Goal: Task Accomplishment & Management: Use online tool/utility

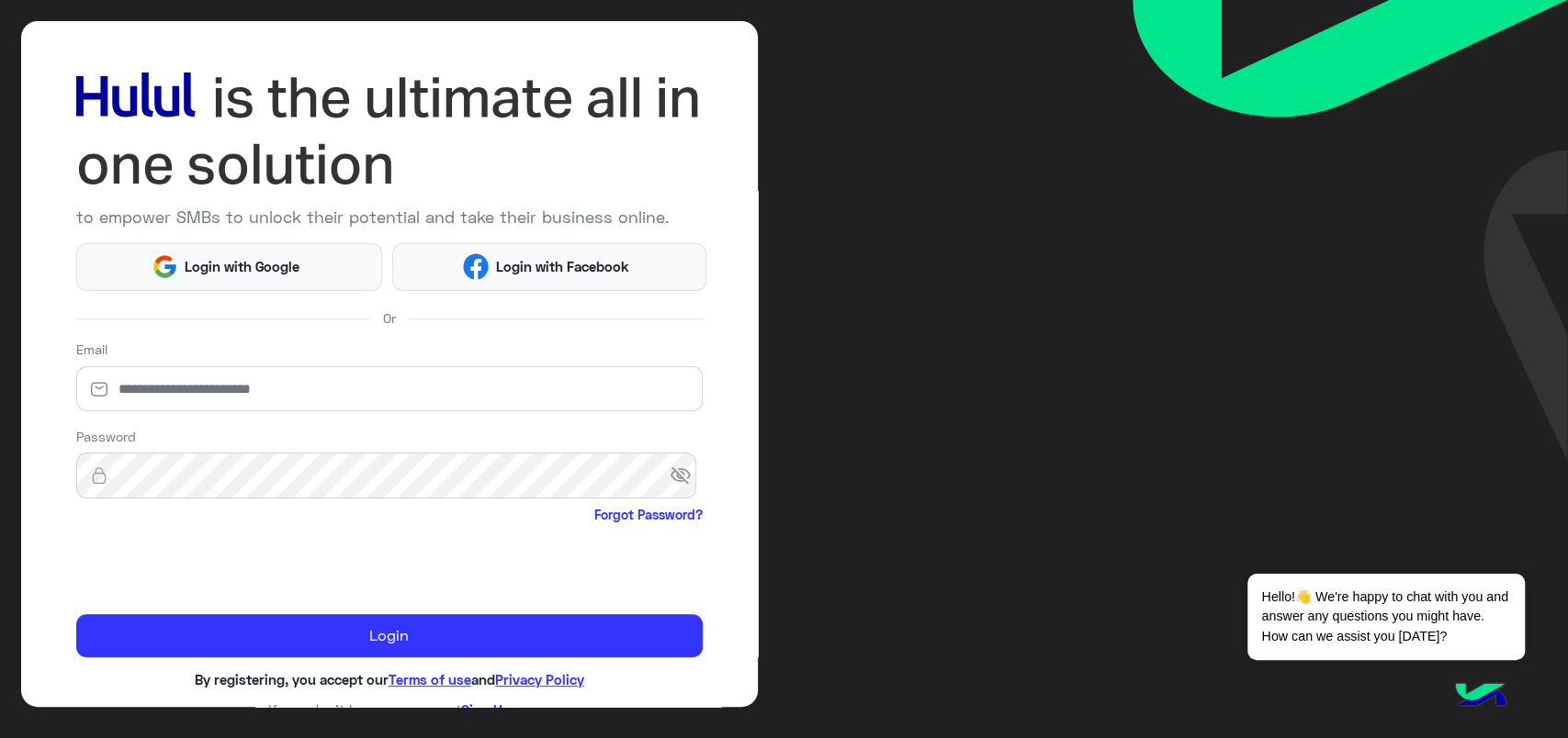
scroll to position [86, 0]
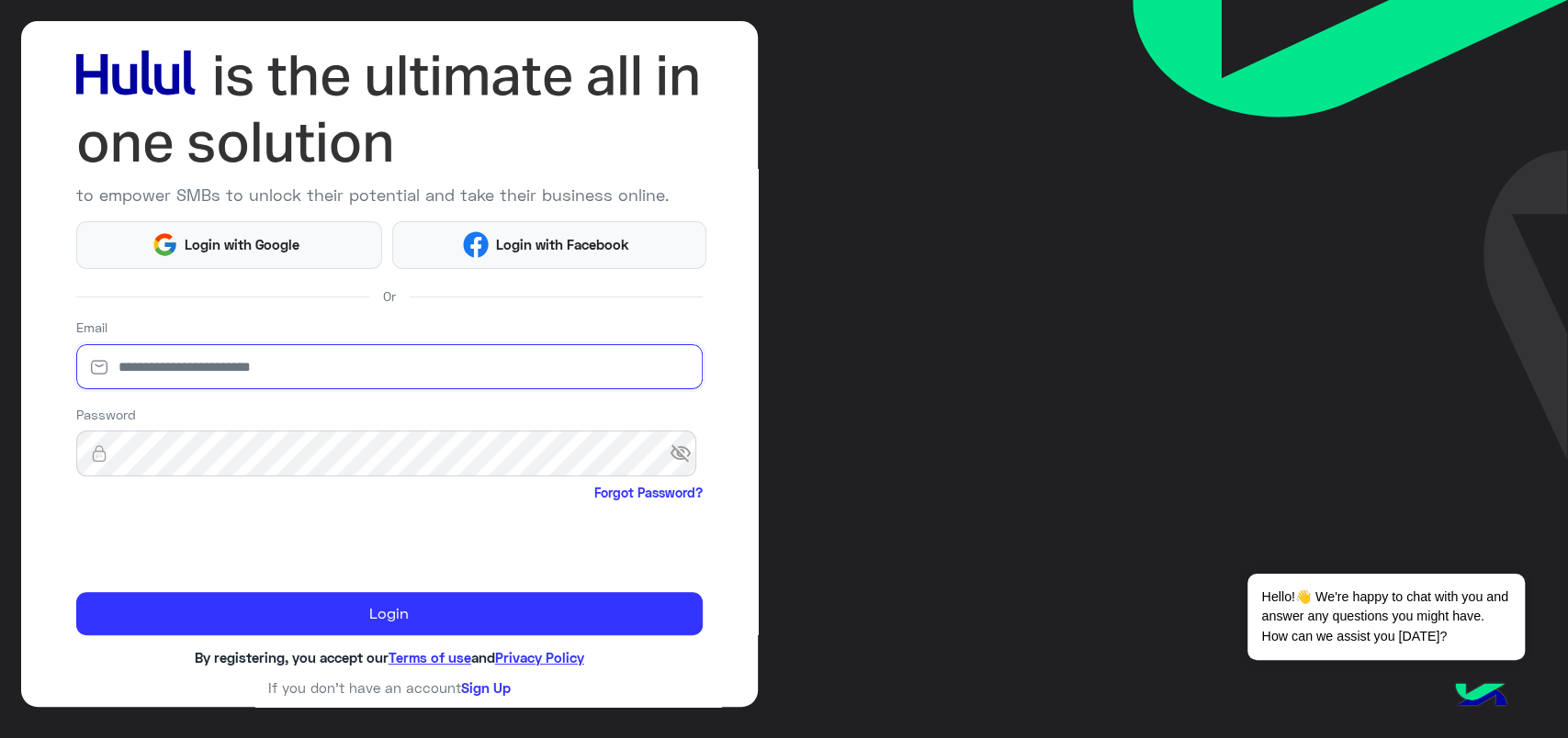
type input "**********"
click at [133, 588] on form "**********" at bounding box center [389, 476] width 626 height 318
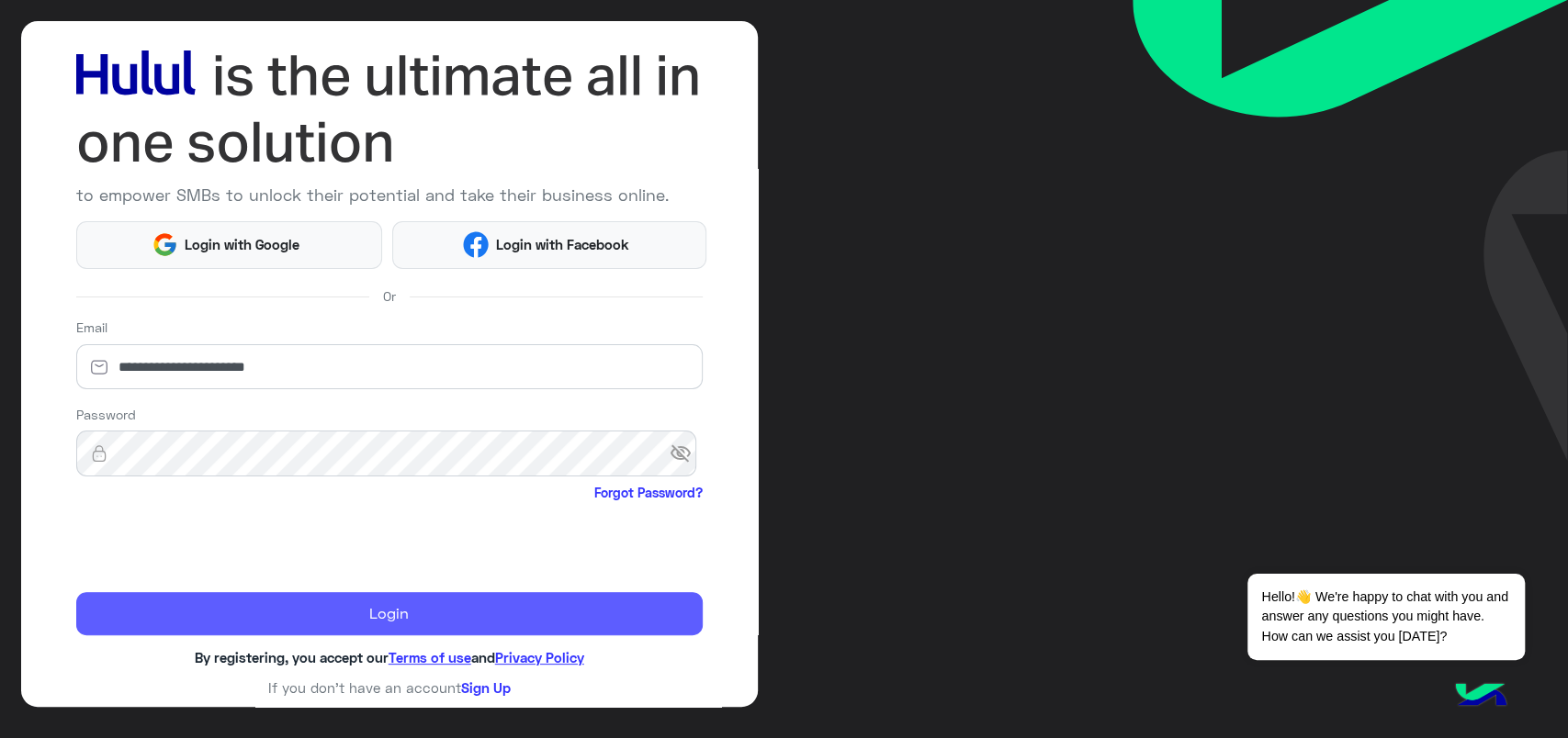
click at [140, 606] on button "Login" at bounding box center [389, 614] width 626 height 45
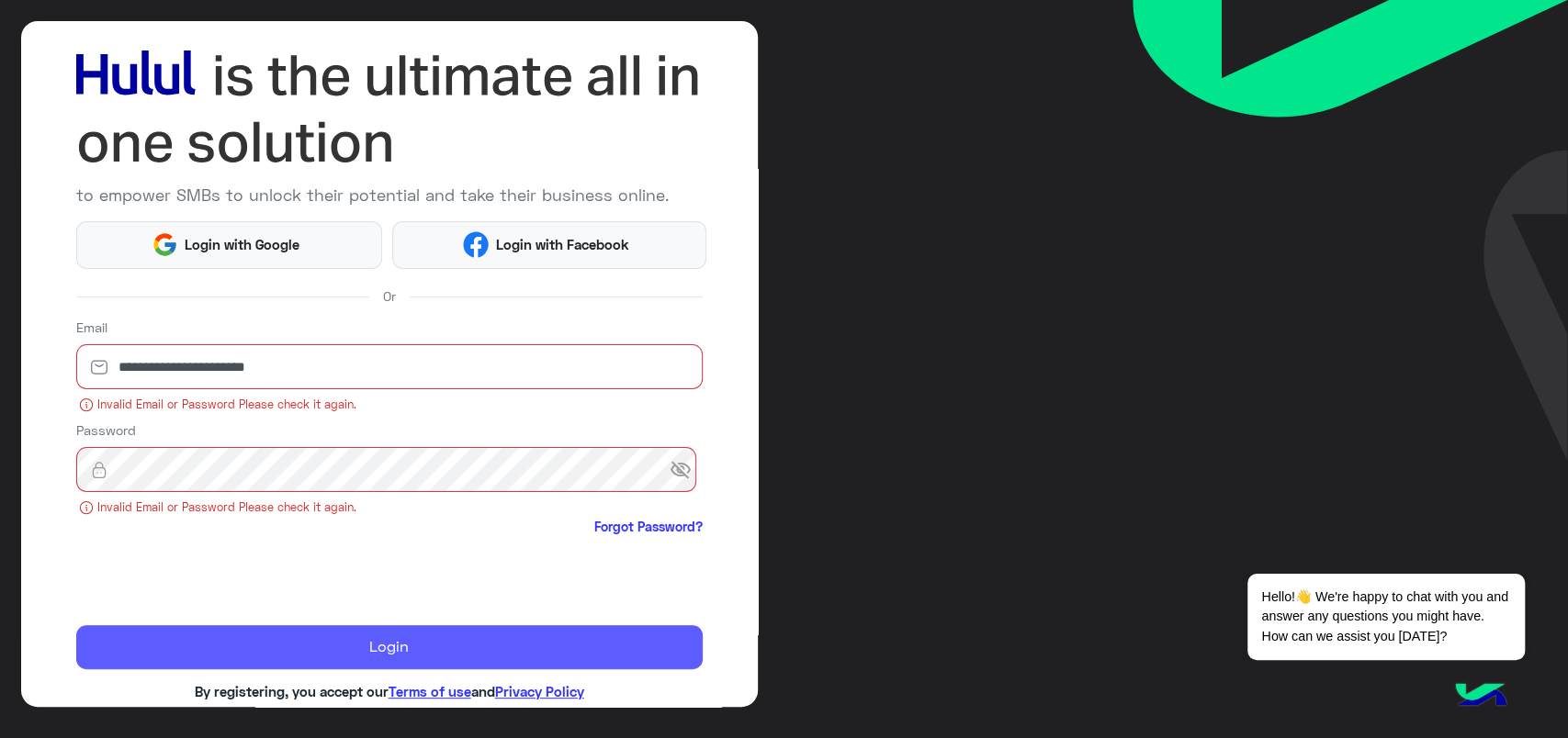
click at [195, 656] on button "Login" at bounding box center [389, 647] width 626 height 45
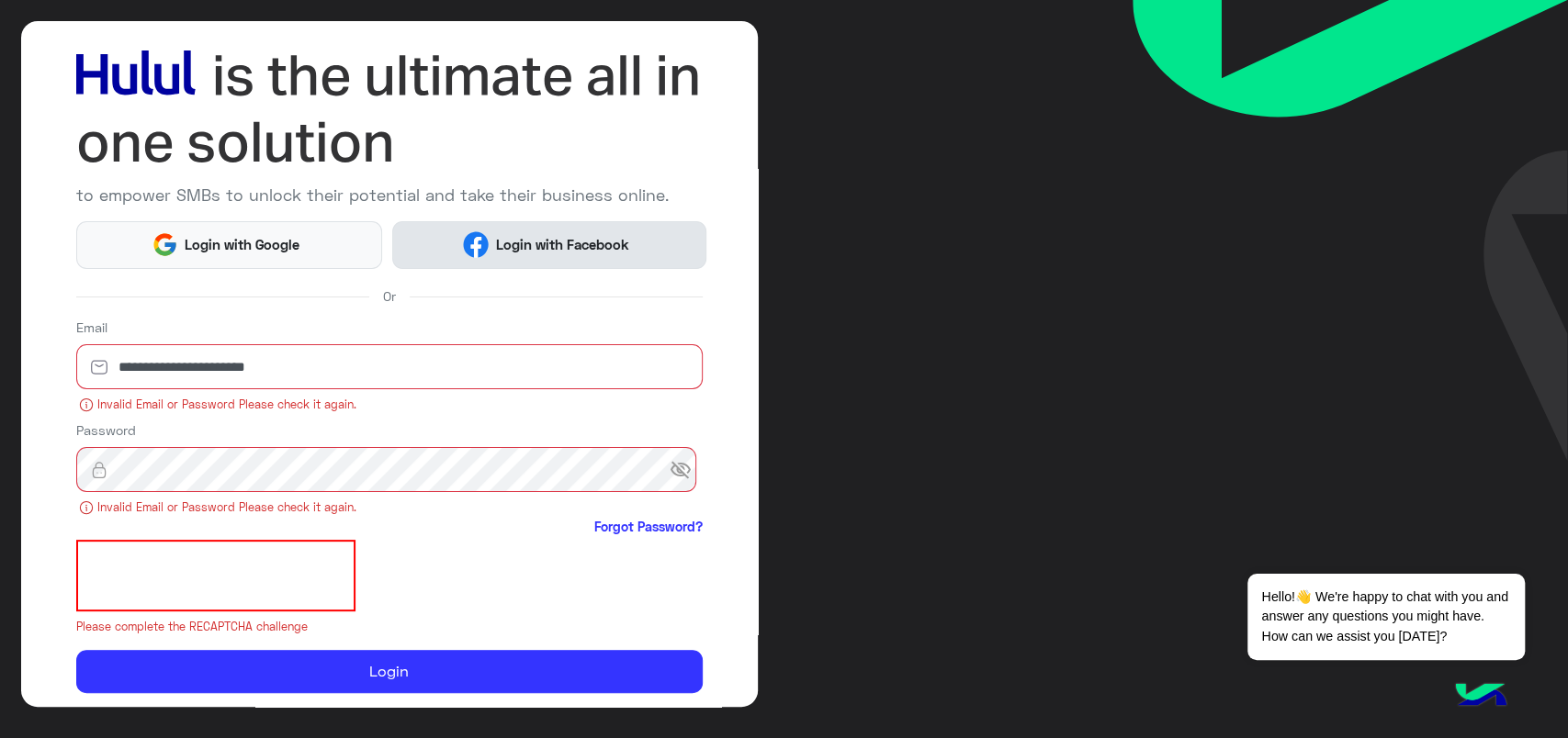
click at [424, 259] on button "Login with Facebook" at bounding box center [549, 245] width 313 height 48
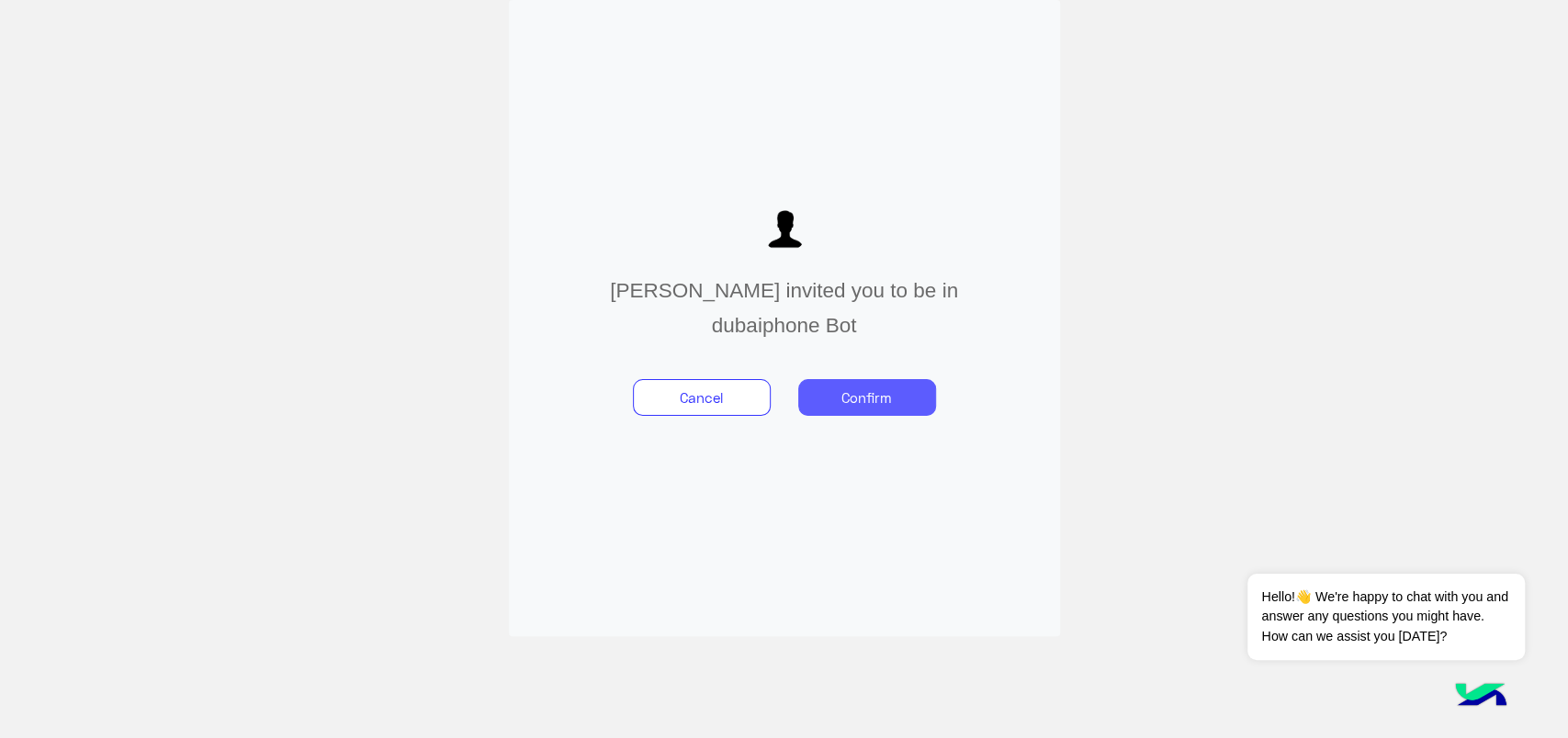
click at [906, 384] on button "Confirm" at bounding box center [867, 397] width 138 height 37
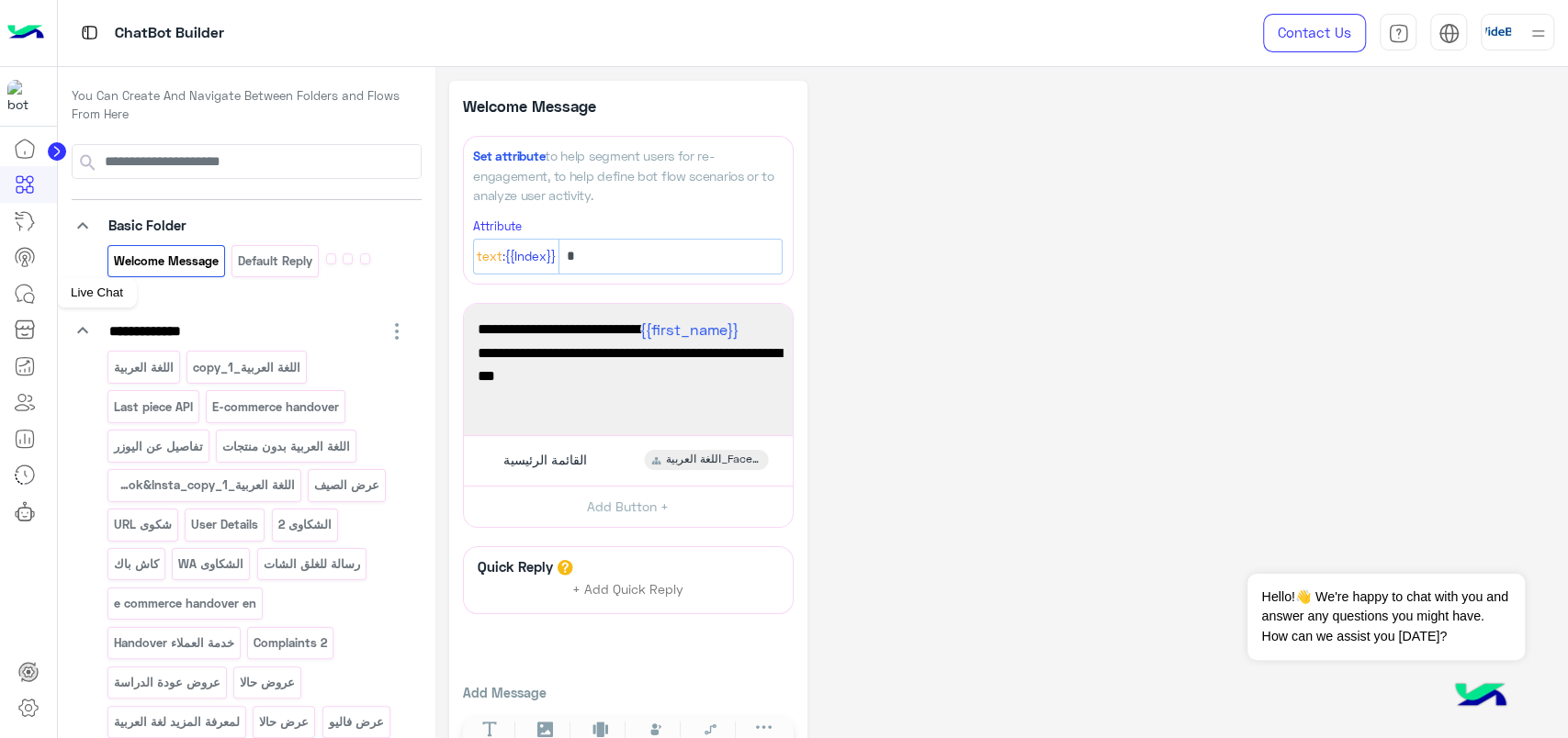
click at [15, 304] on icon at bounding box center [25, 294] width 22 height 22
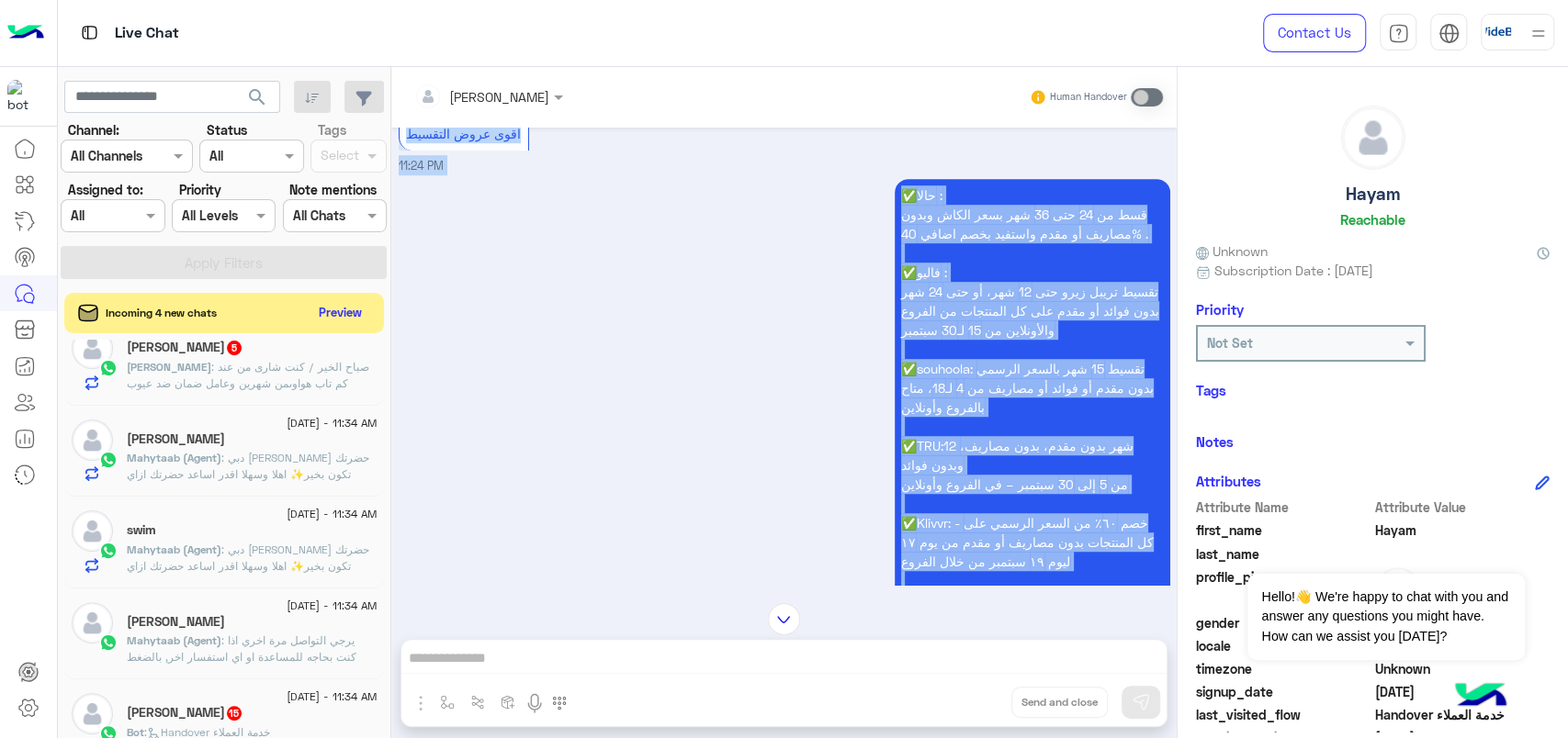
scroll to position [748, 0]
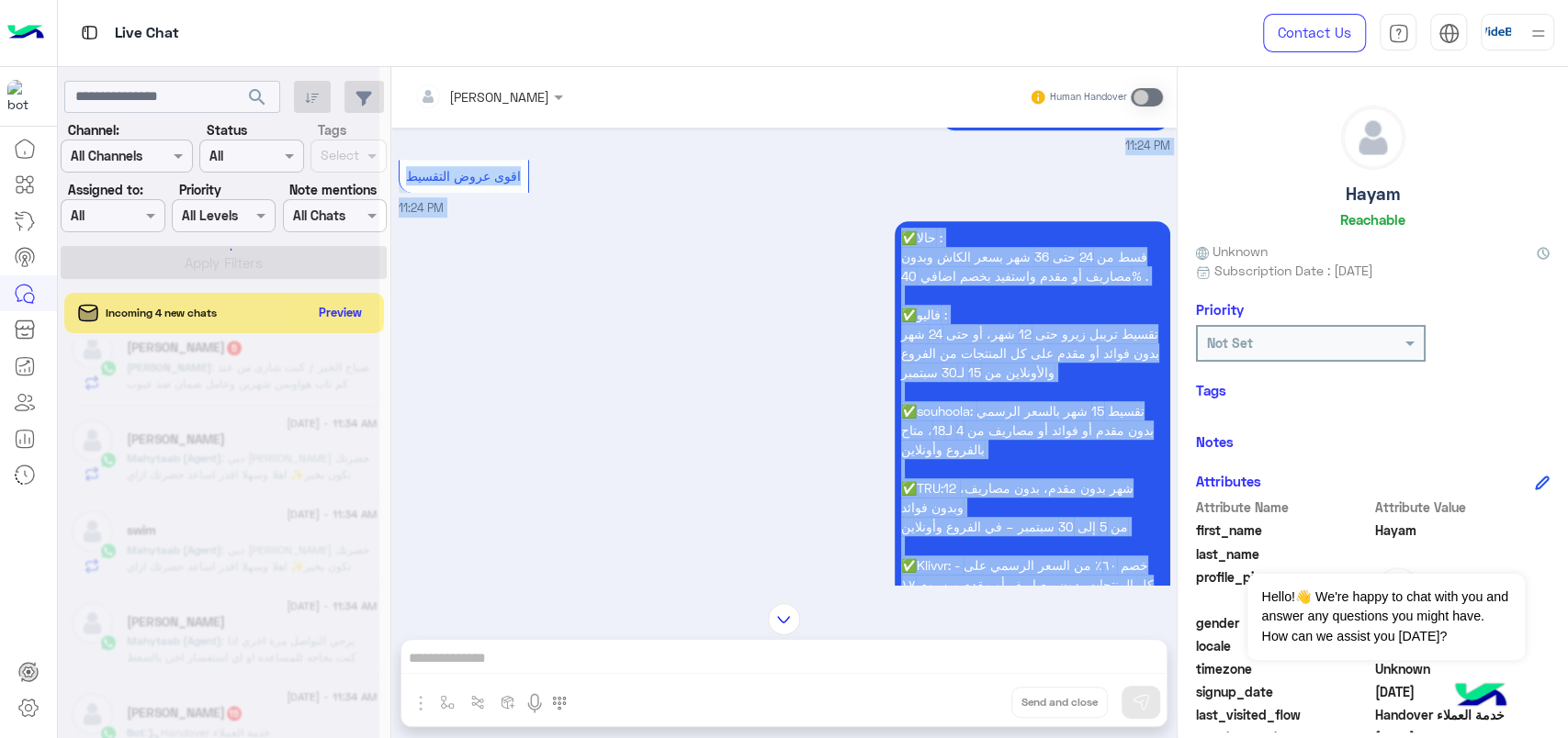
drag, startPoint x: 1124, startPoint y: 627, endPoint x: 749, endPoint y: 180, distance: 583.5
click at [749, 180] on div "Rahma Samir Human Handover Sep 16, 2025 القائمة الرئيسية 11:19 PM لتصفح الخدمات…" at bounding box center [784, 406] width 785 height 679
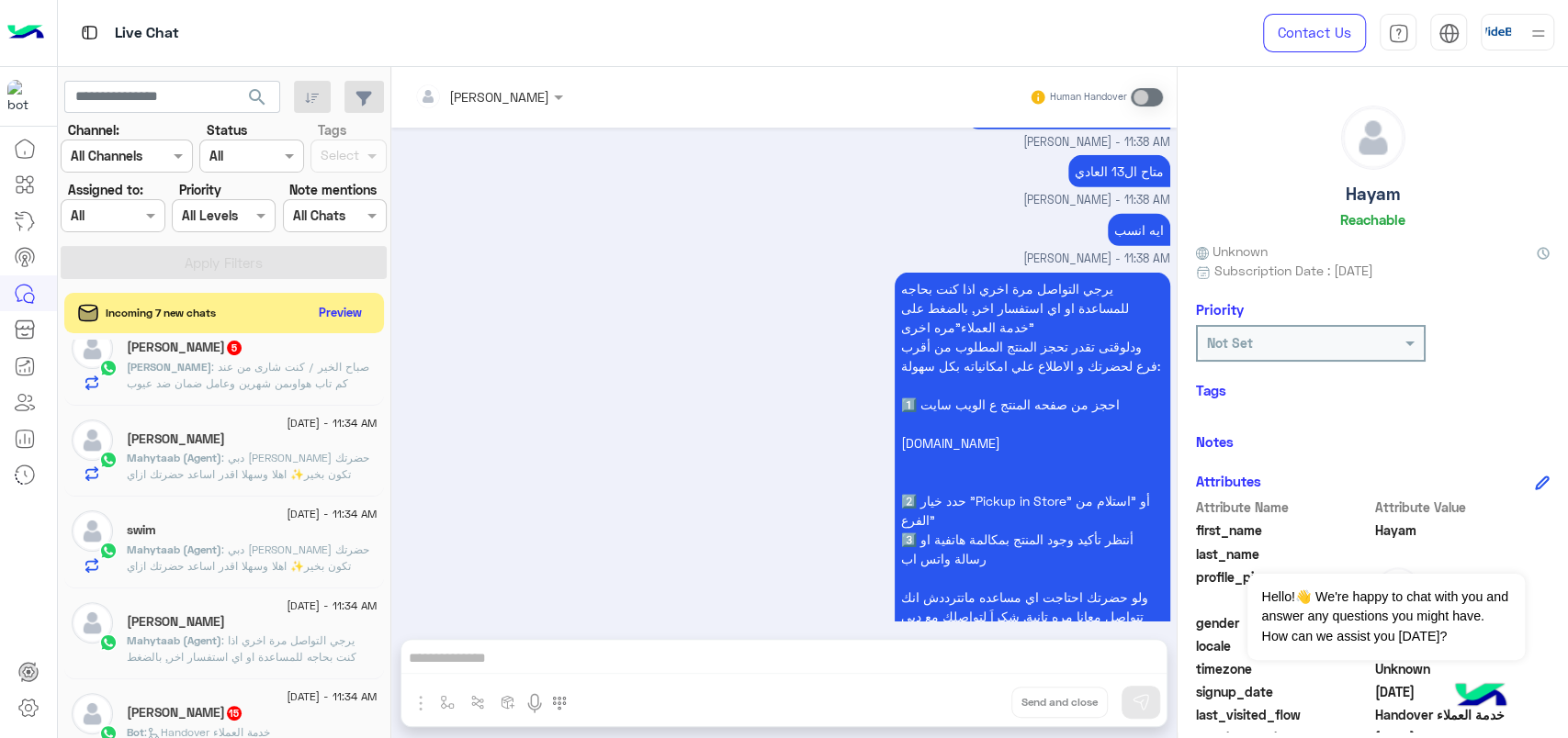
scroll to position [8442, 0]
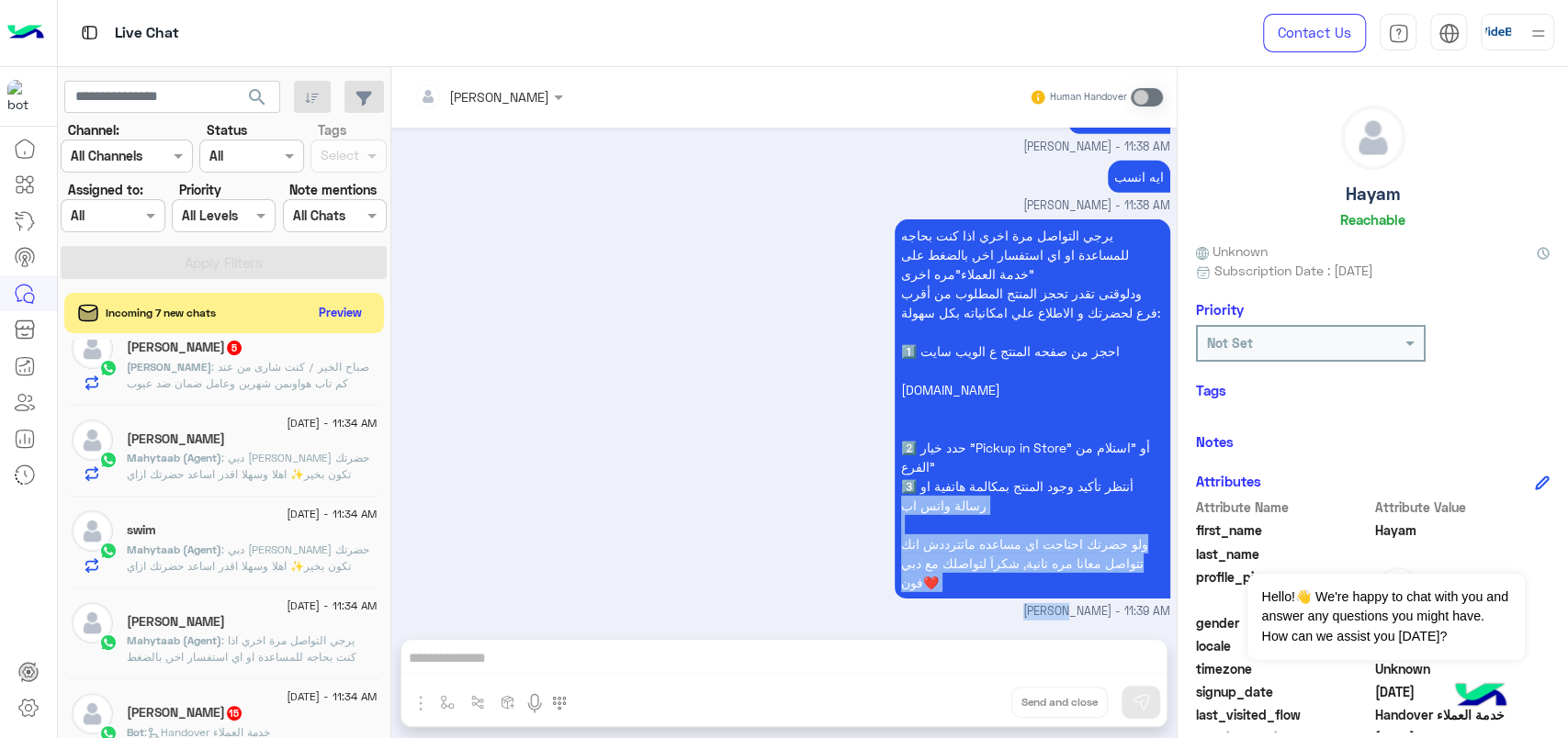
drag, startPoint x: 1078, startPoint y: 623, endPoint x: 853, endPoint y: 497, distance: 257.9
click at [853, 497] on div "Rahma Samir Human Handover Sep 16, 2025 عرض امان بيقسط حتي 12 شهر بدون مقدم بدو…" at bounding box center [784, 406] width 785 height 679
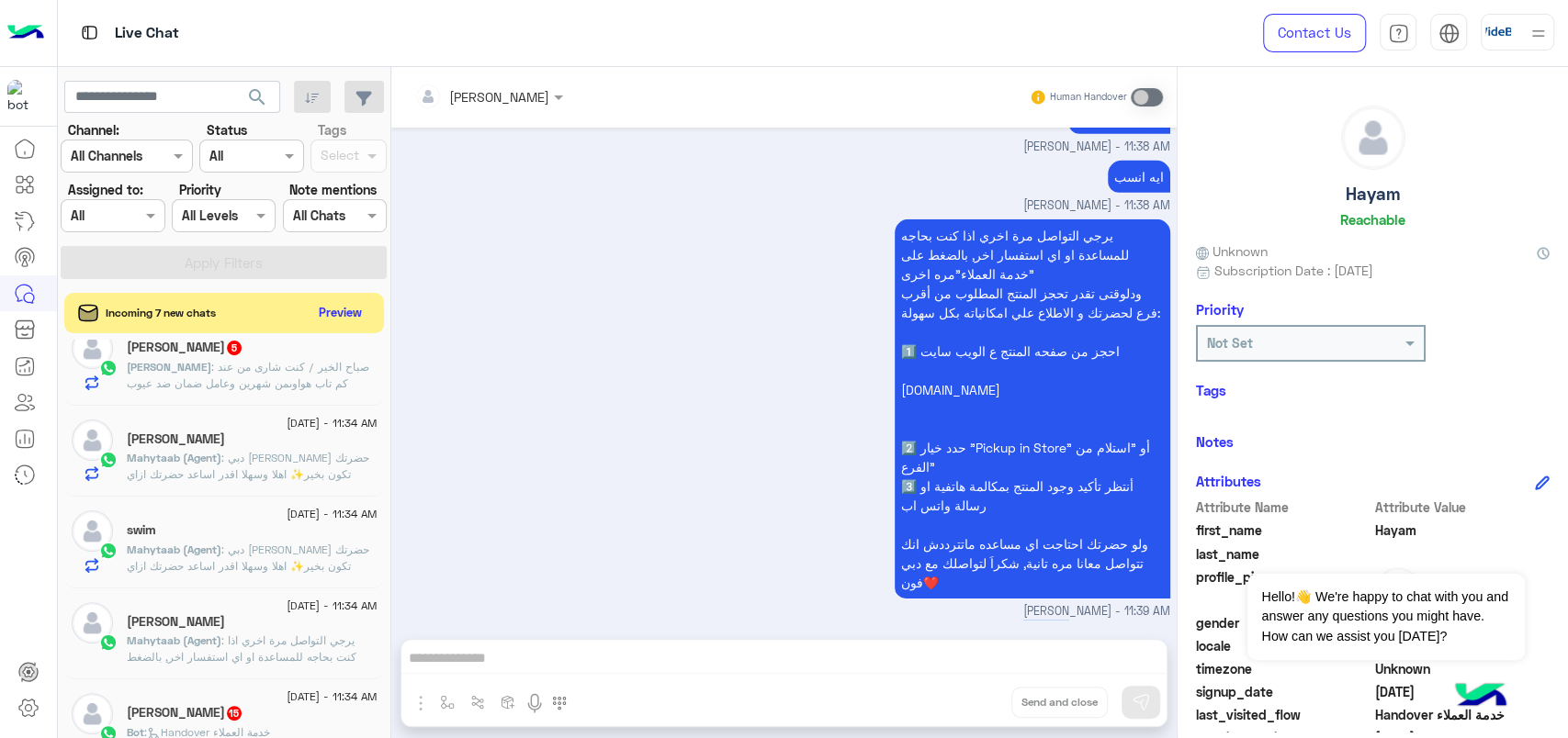
click at [1169, 618] on div "Sep 16, 2025 عرض امان بيقسط حتي 12 شهر بدون مقدم بدون فوايد ويطبق مصاريف اداريه…" at bounding box center [784, 374] width 785 height 493
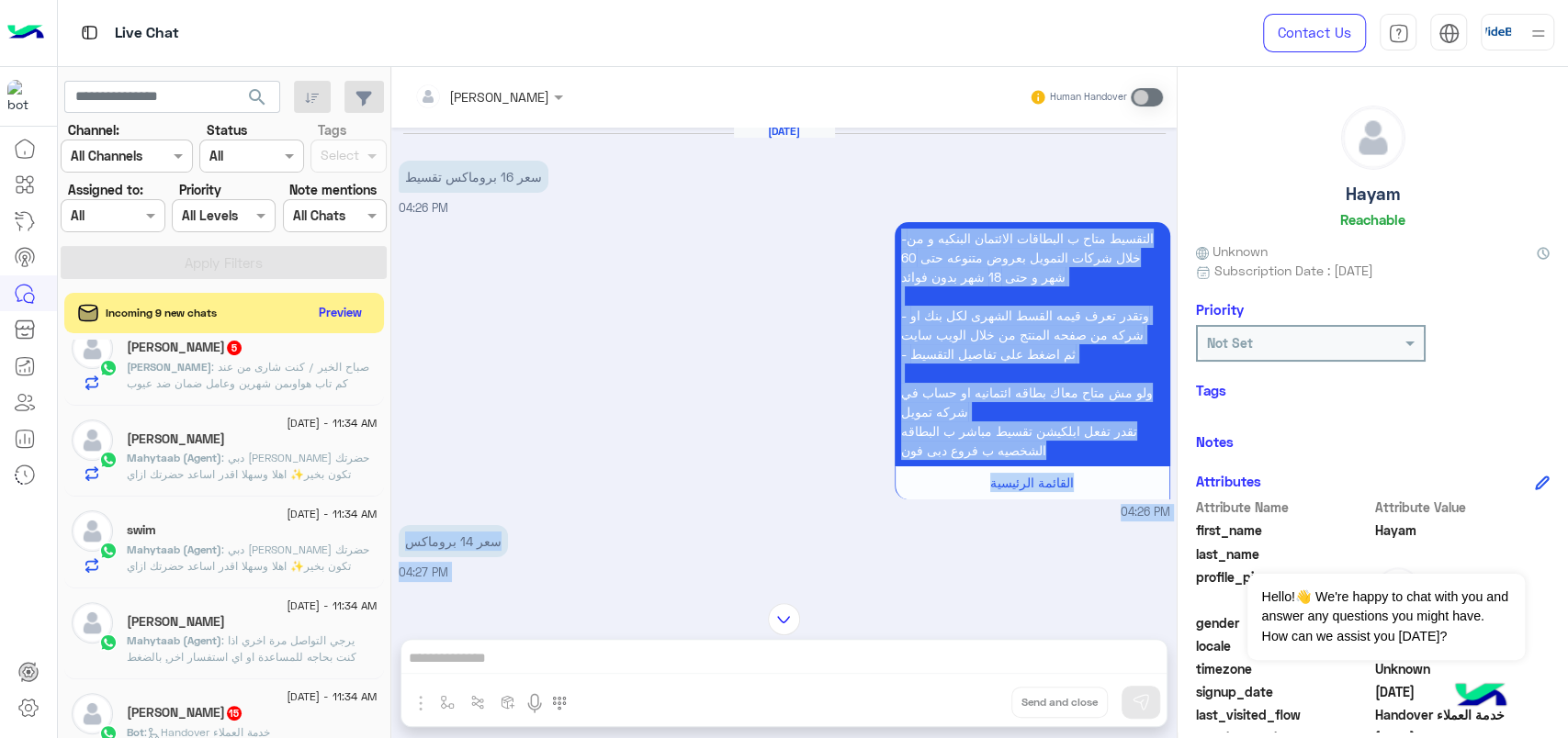
scroll to position [0, 0]
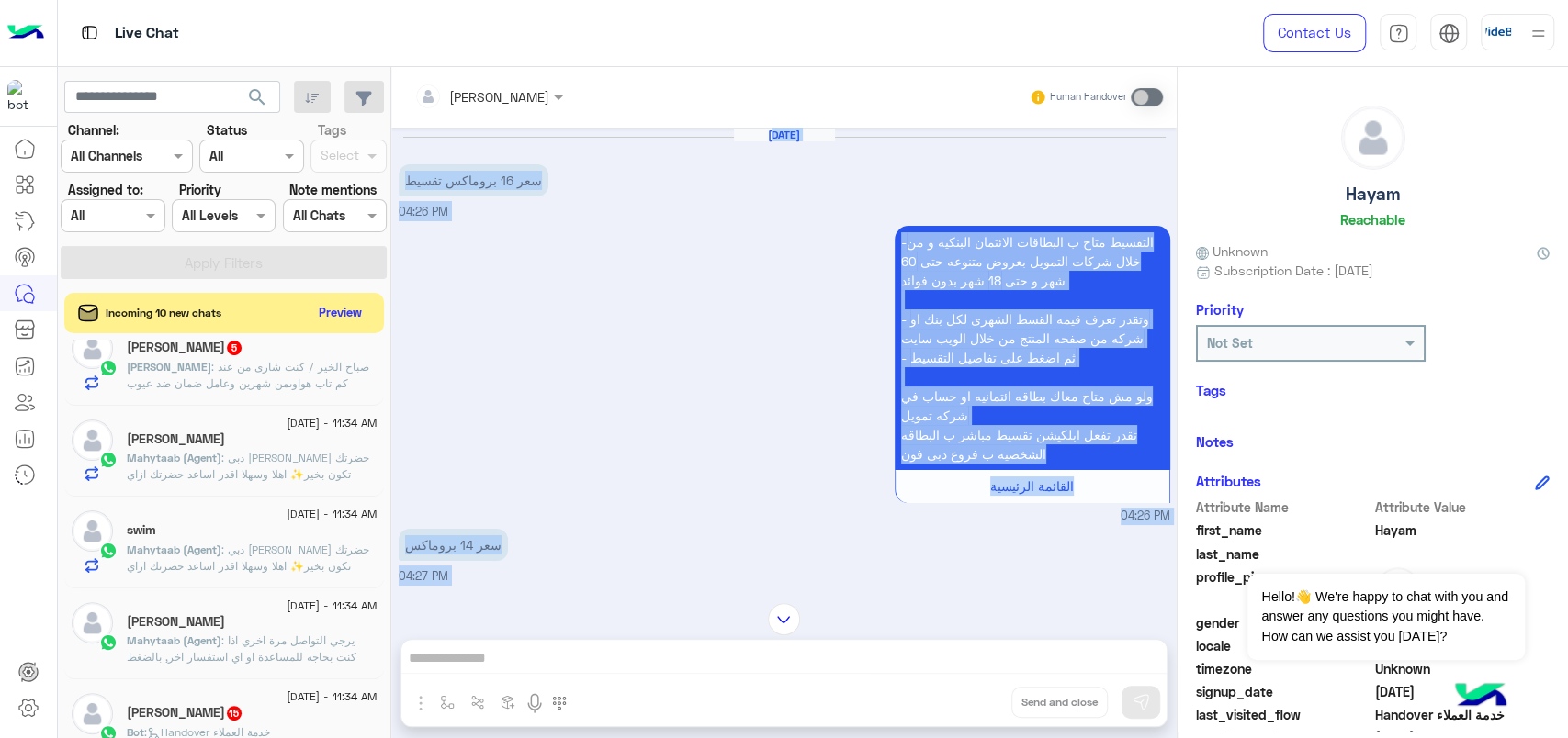
drag, startPoint x: 1166, startPoint y: 613, endPoint x: 411, endPoint y: 150, distance: 885.7
click at [411, 150] on div "Sep 16, 2025 سعر 16 بروماكس تقسيط 04:26 PM -التقسيط متاح ب البطاقات الائتمان ال…" at bounding box center [784, 357] width 785 height 458
copy div "Sep 16, 2025 سعر 16 بروماكس تقسيط 04:26 PM -التقسيط متاح ب البطاقات الائتمان ال…"
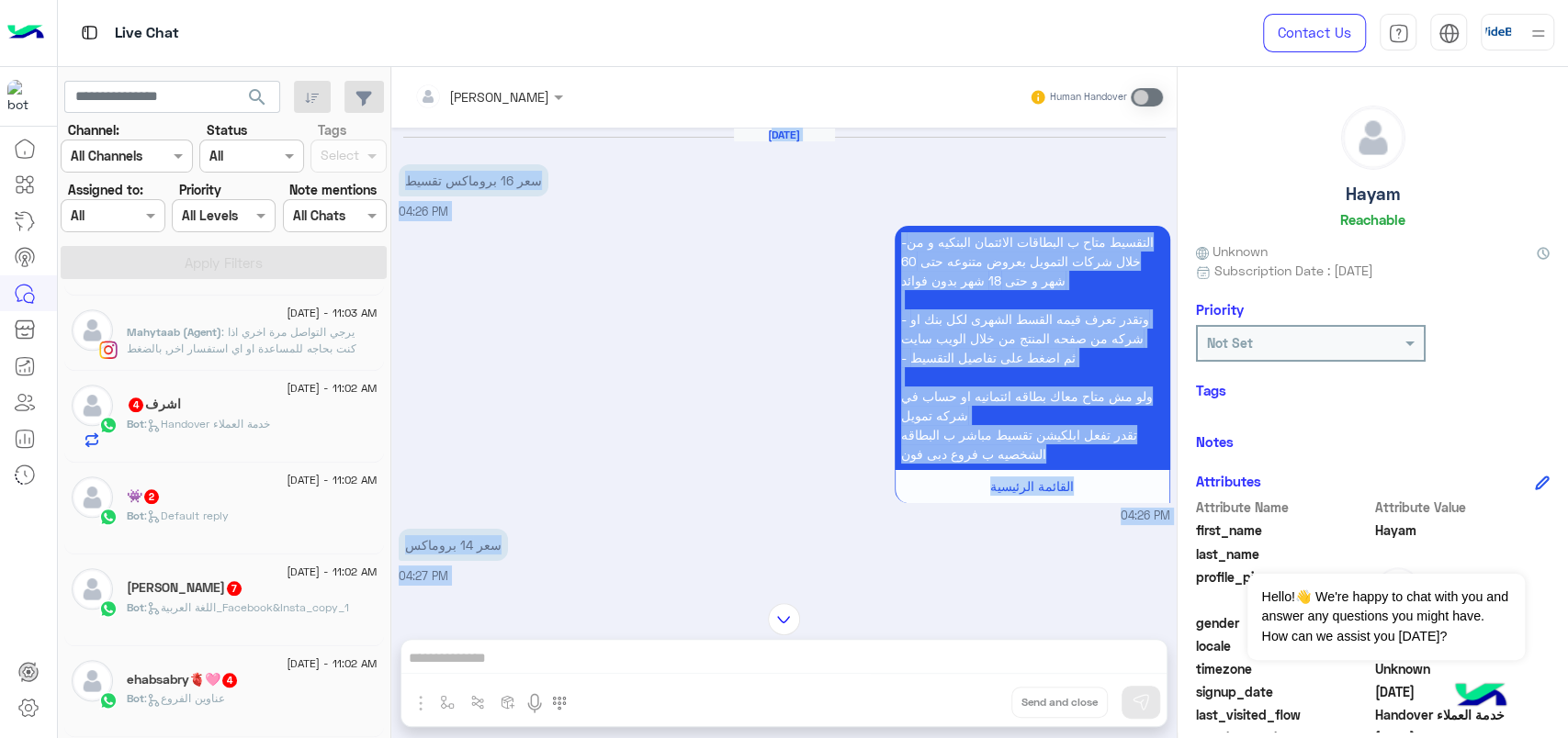
scroll to position [8, 0]
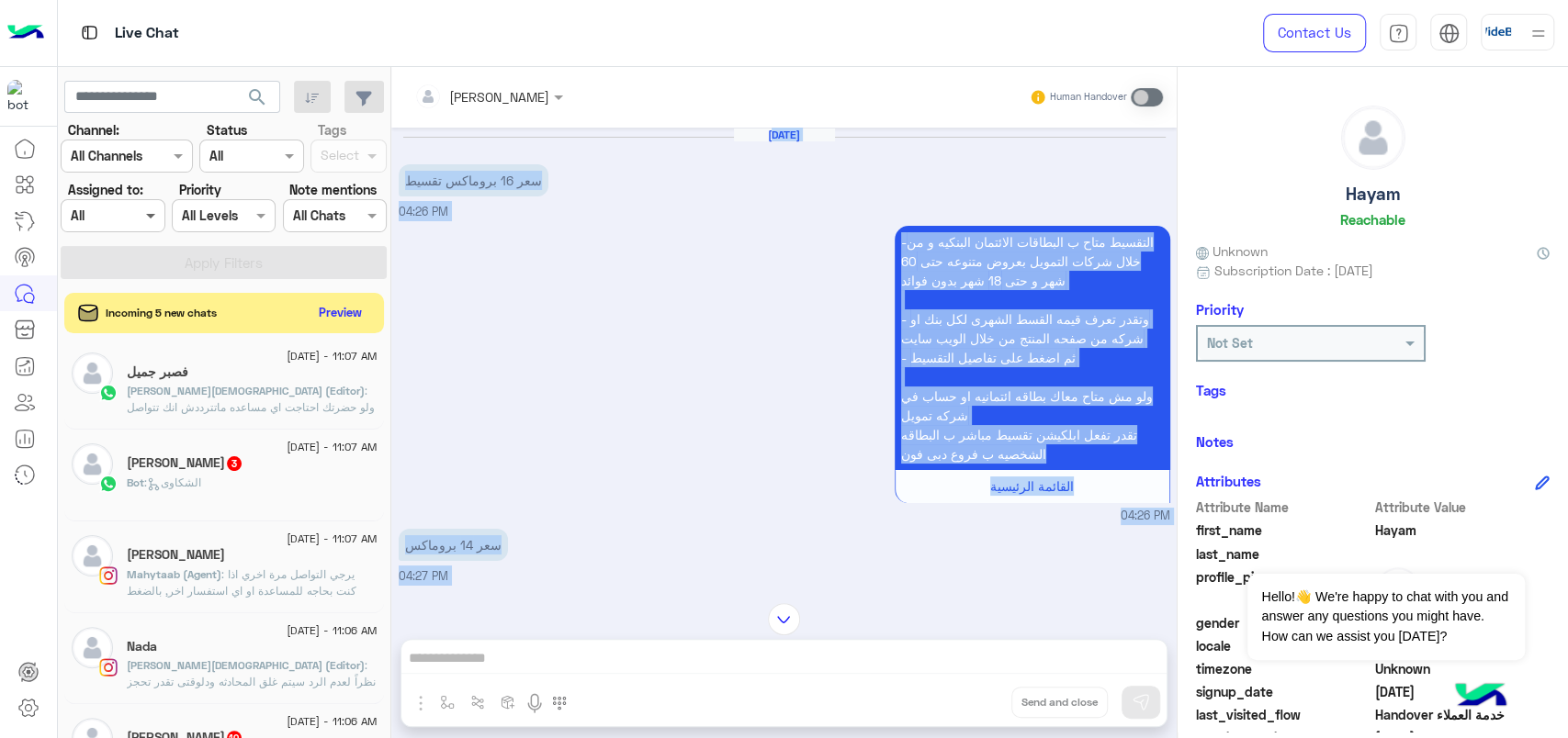
click at [157, 218] on span at bounding box center [153, 215] width 23 height 19
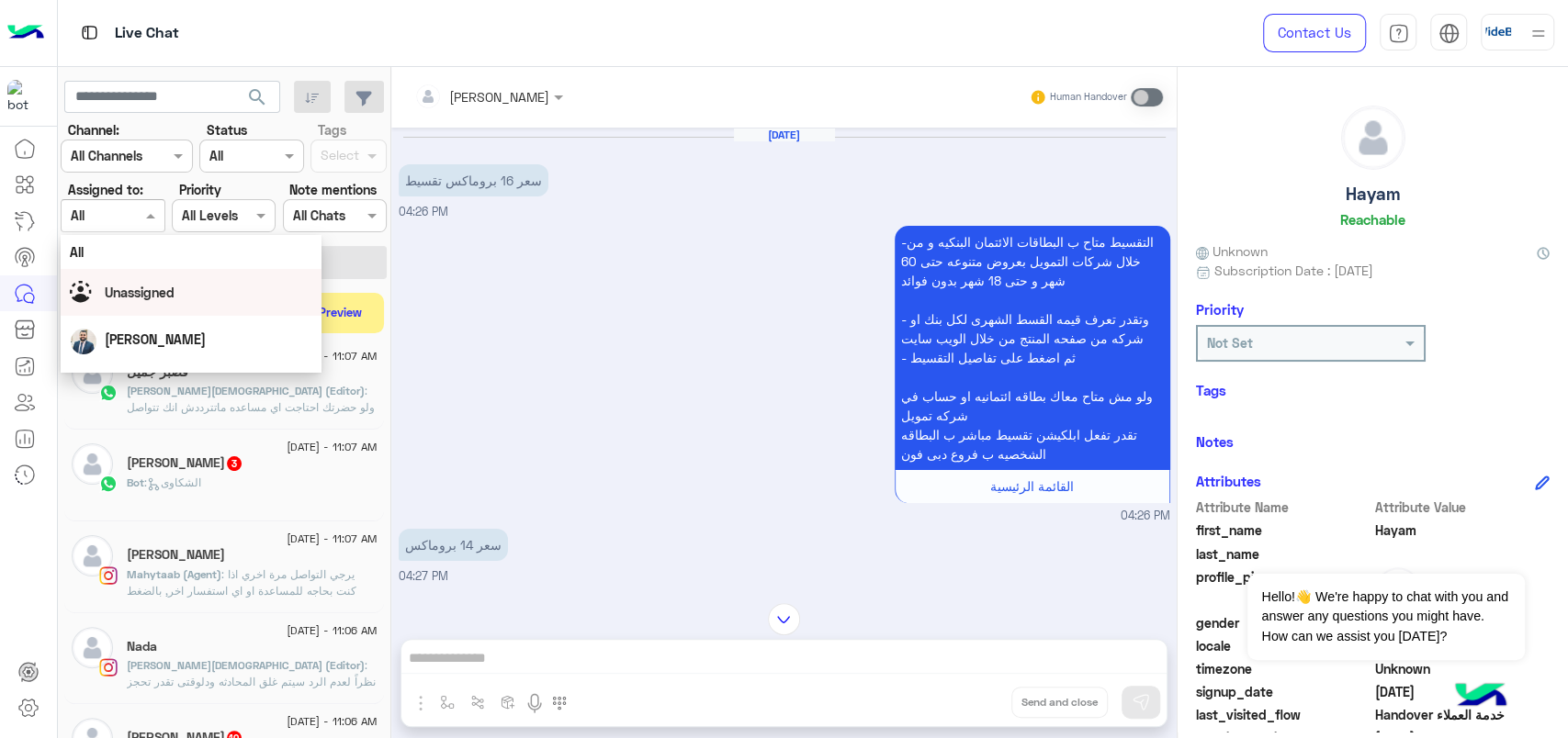
click at [159, 296] on span "Unassigned" at bounding box center [140, 292] width 69 height 16
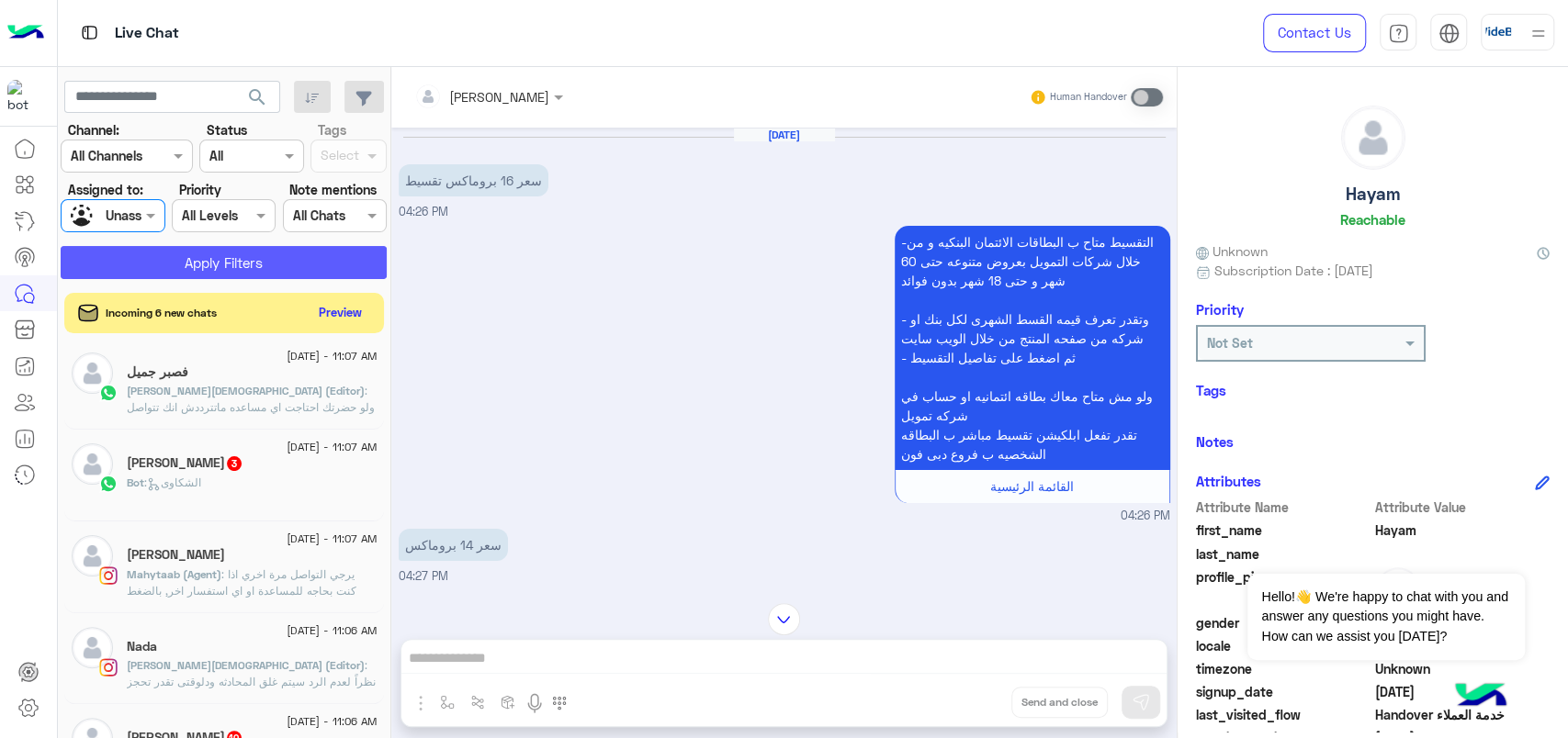
click at [187, 263] on button "Apply Filters" at bounding box center [223, 262] width 326 height 33
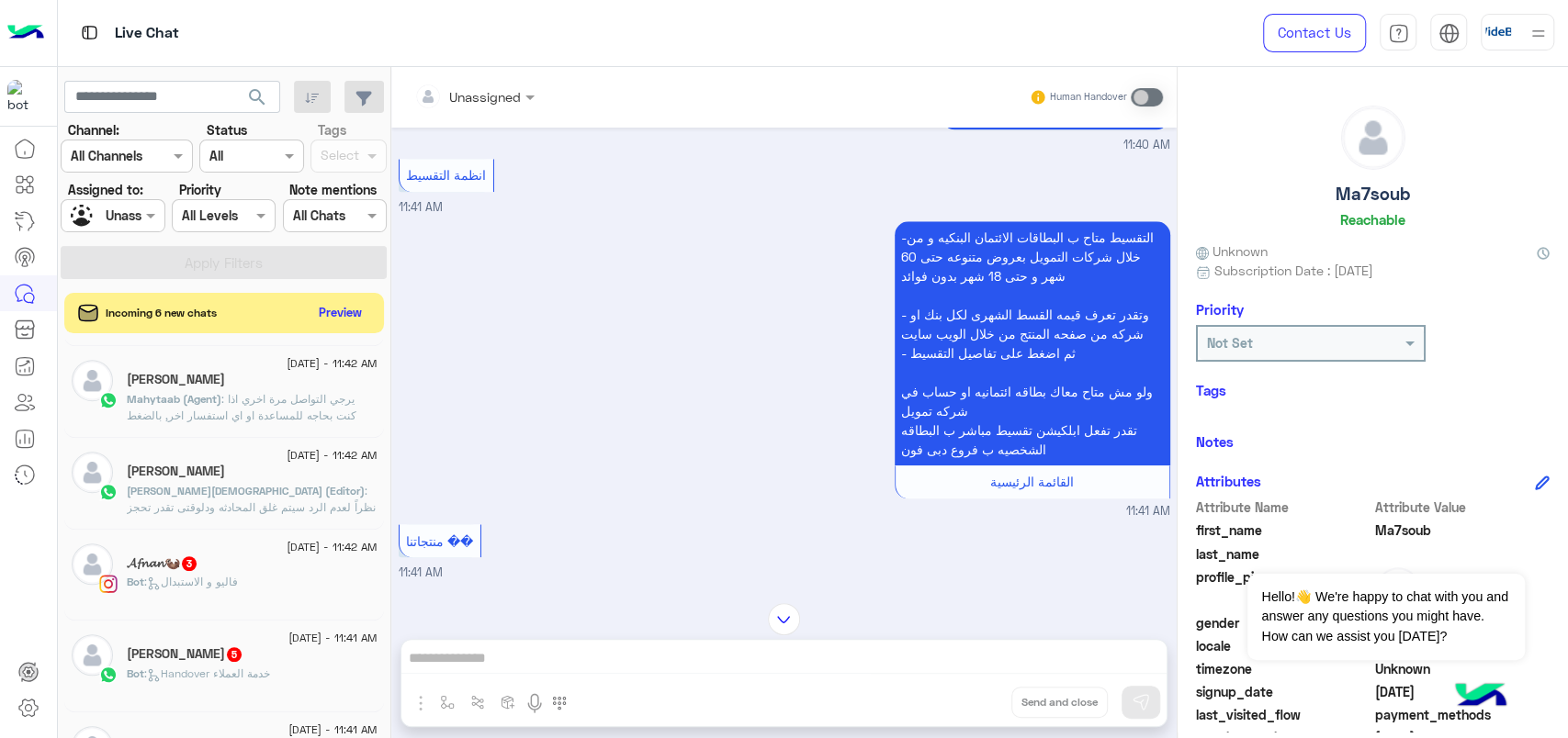
scroll to position [61, 0]
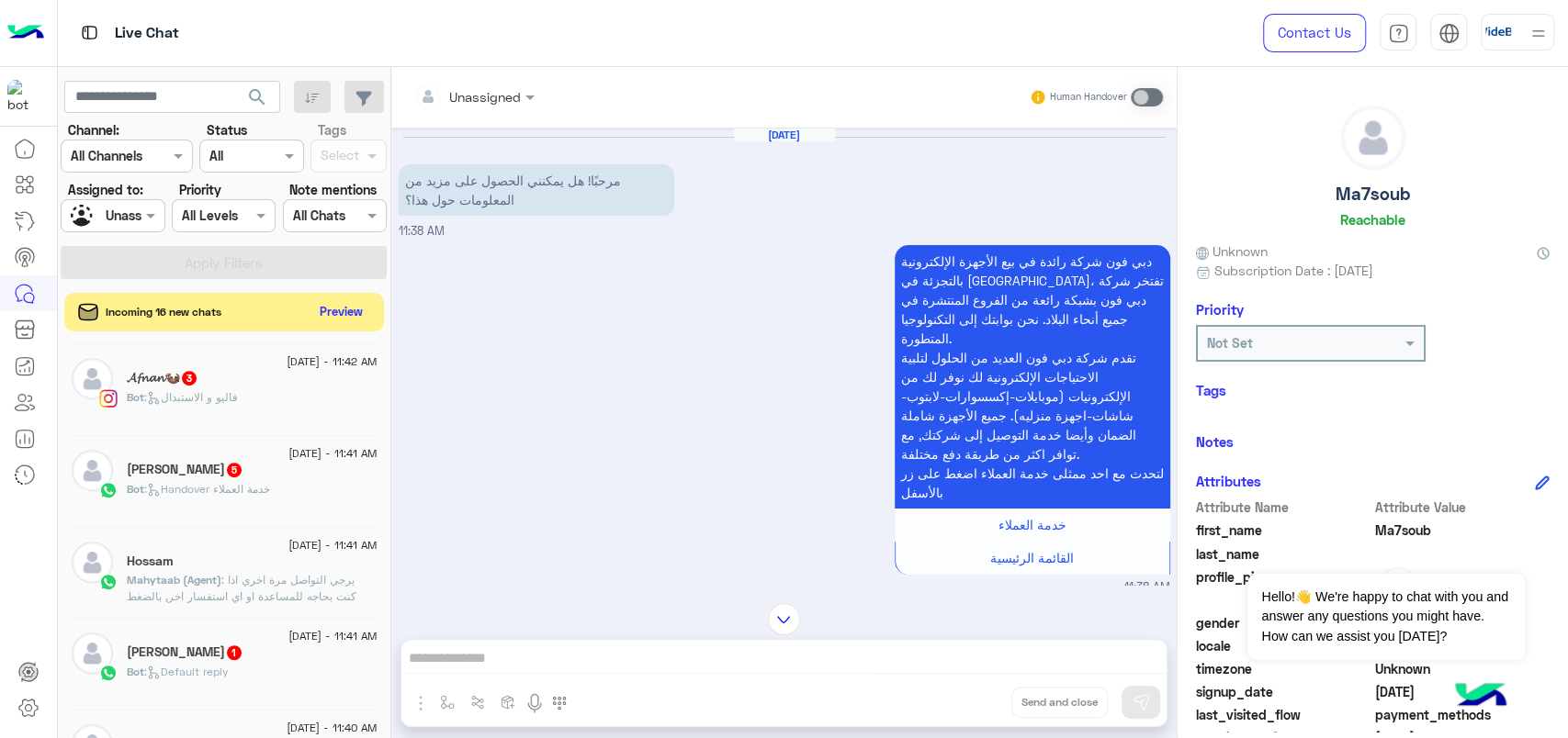
click at [338, 317] on button "Preview" at bounding box center [341, 311] width 56 height 25
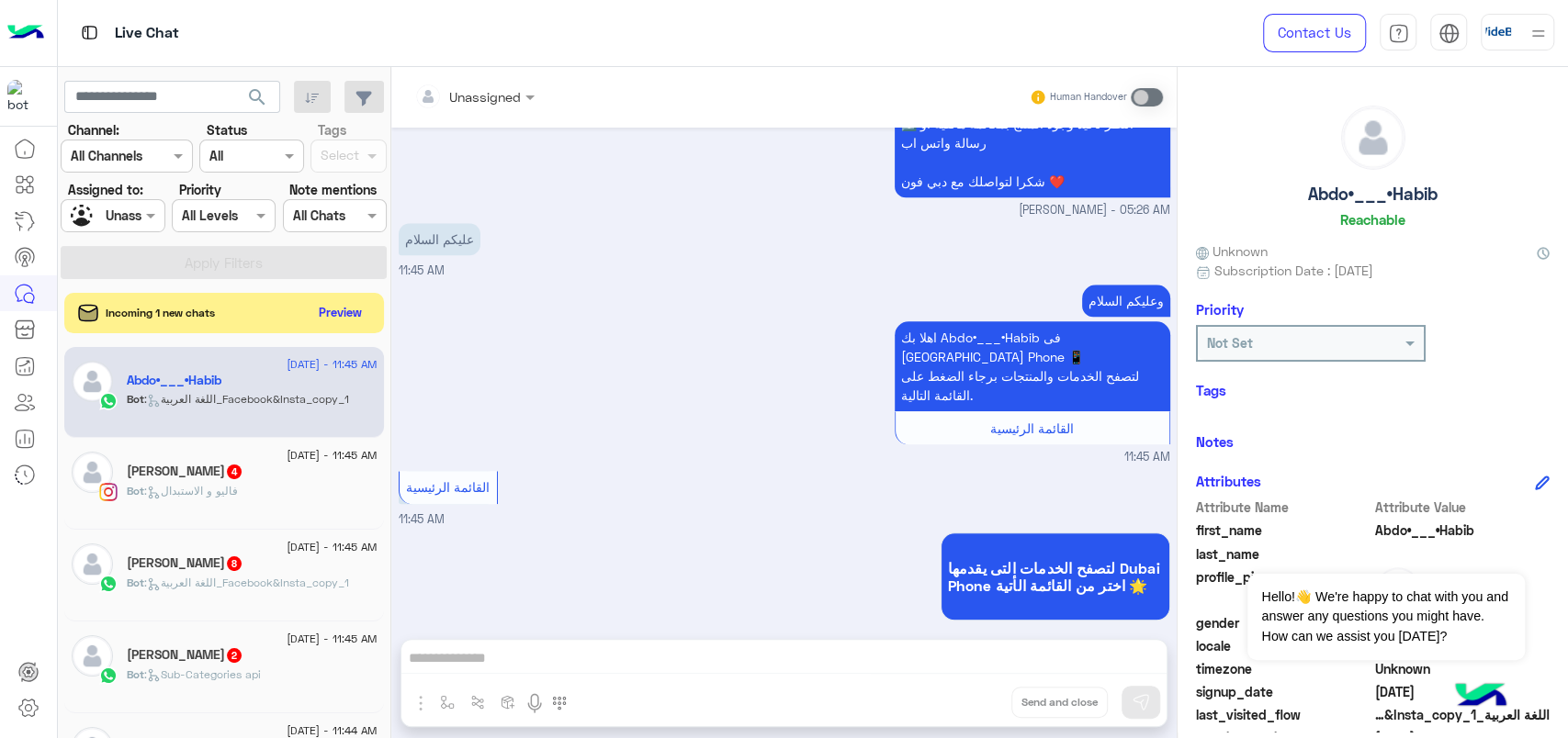
click at [302, 525] on div "17 September - 11:45 AM Roaa Raffat 4 Bot : فاليو و الاستبدال" at bounding box center [224, 483] width 320 height 92
click at [297, 565] on div "Aya 8" at bounding box center [252, 565] width 251 height 19
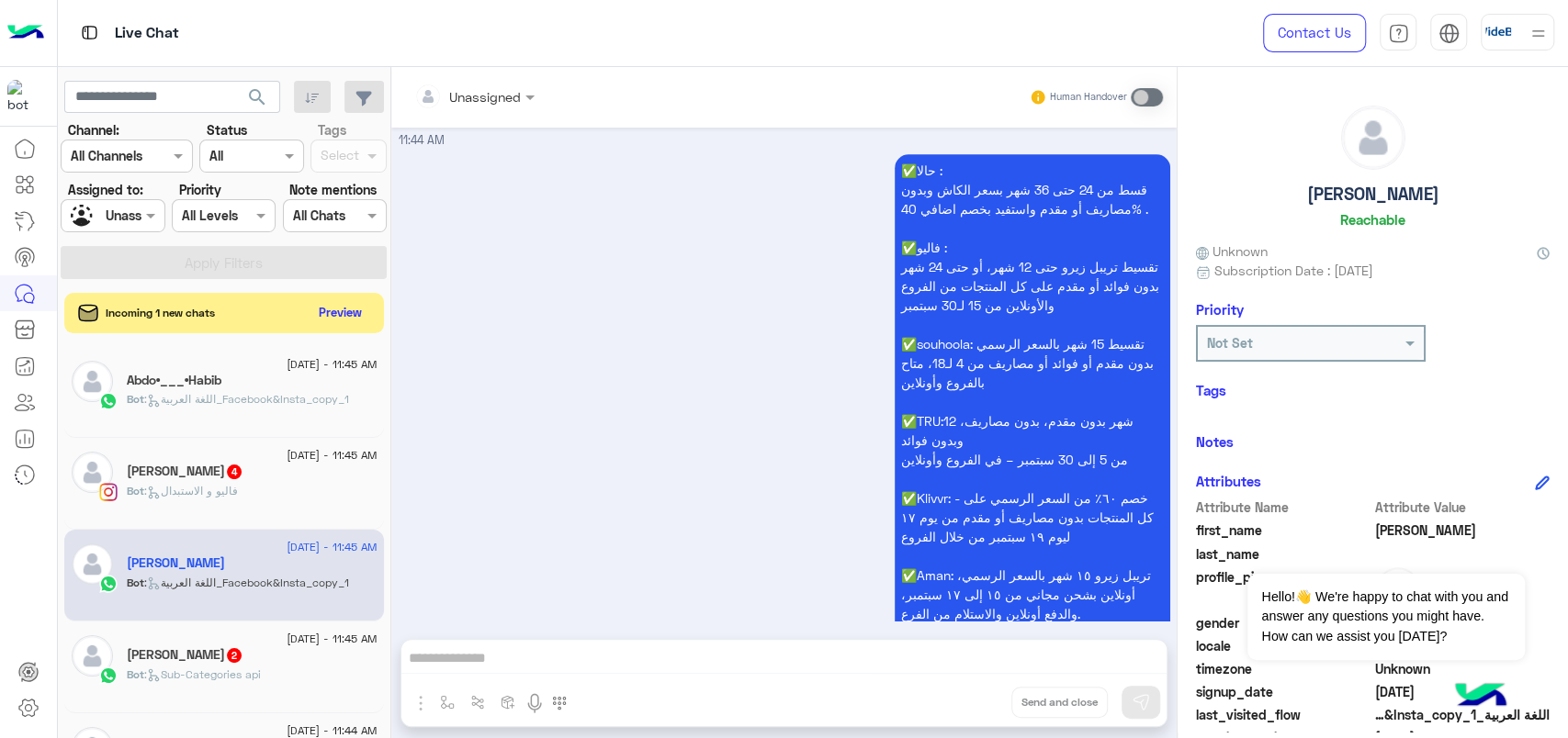
scroll to position [2338, 0]
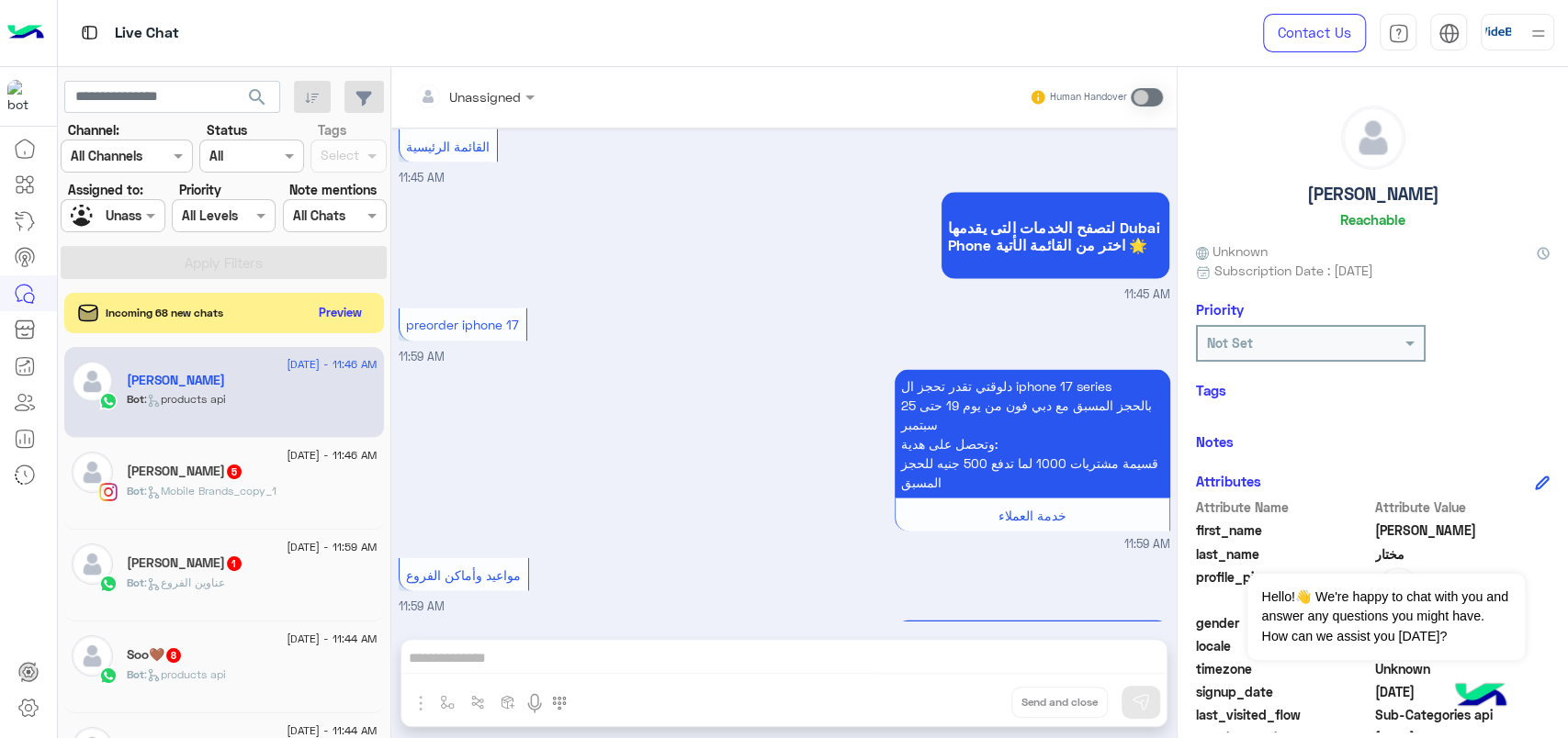
scroll to position [2912, 0]
